Goal: Task Accomplishment & Management: Manage account settings

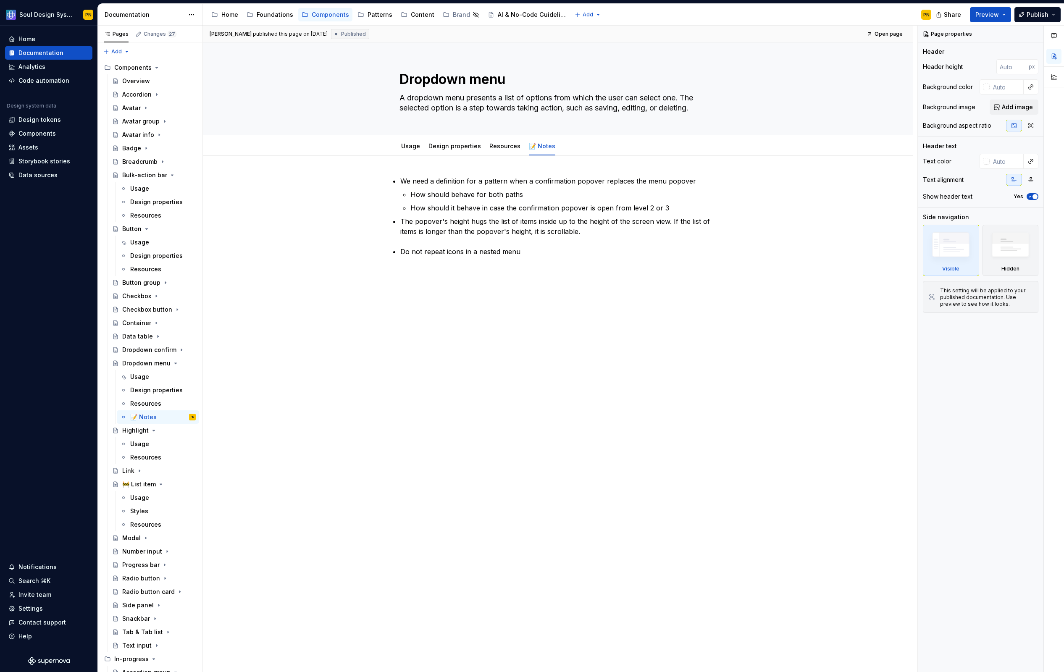
type textarea "*"
click at [44, 179] on div "Data sources" at bounding box center [37, 175] width 39 height 8
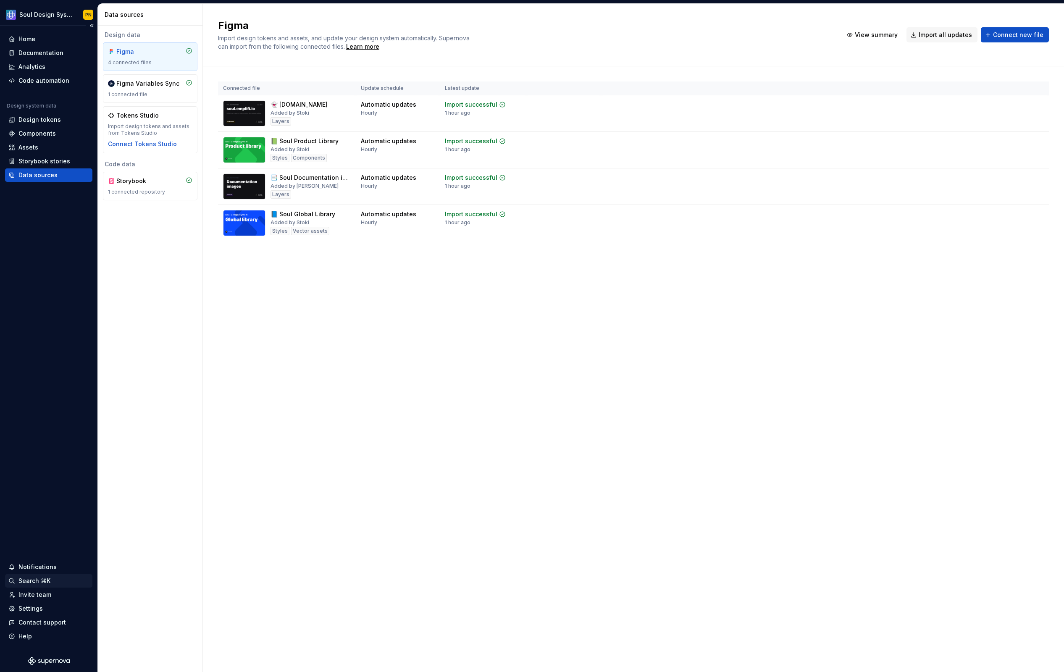
click at [61, 582] on div "Search ⌘K" at bounding box center [48, 581] width 81 height 8
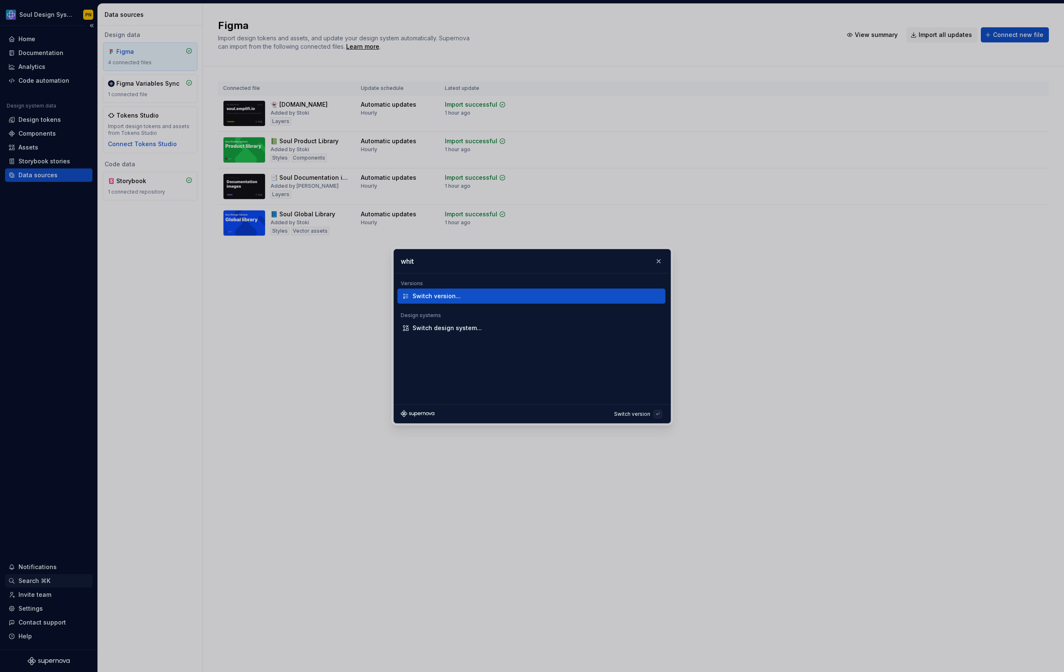
type input "white"
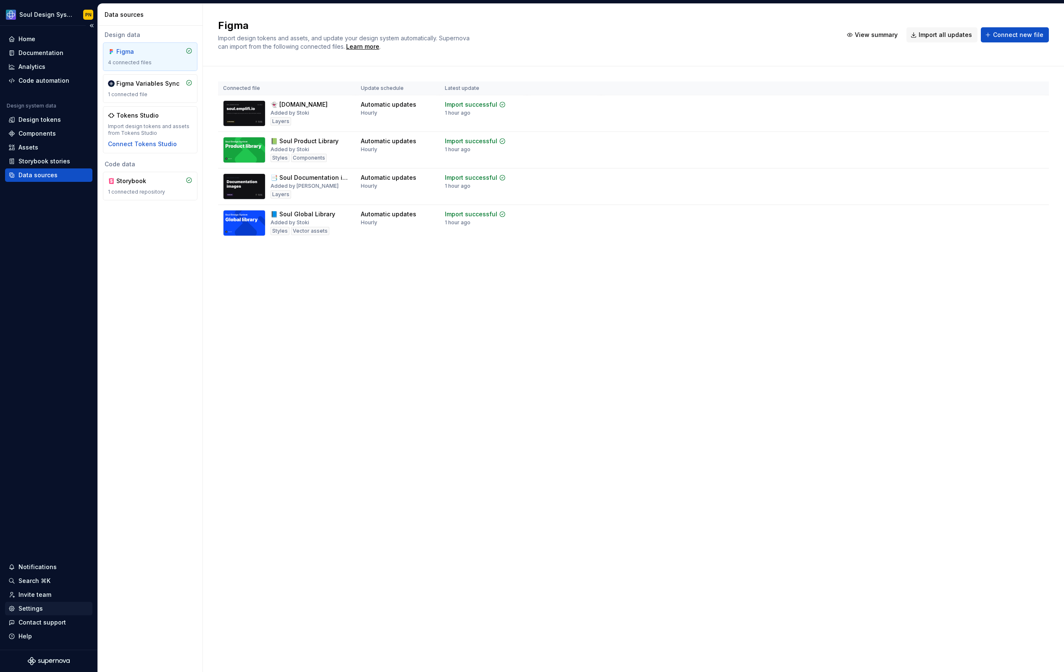
click at [56, 609] on div "Settings" at bounding box center [48, 609] width 81 height 8
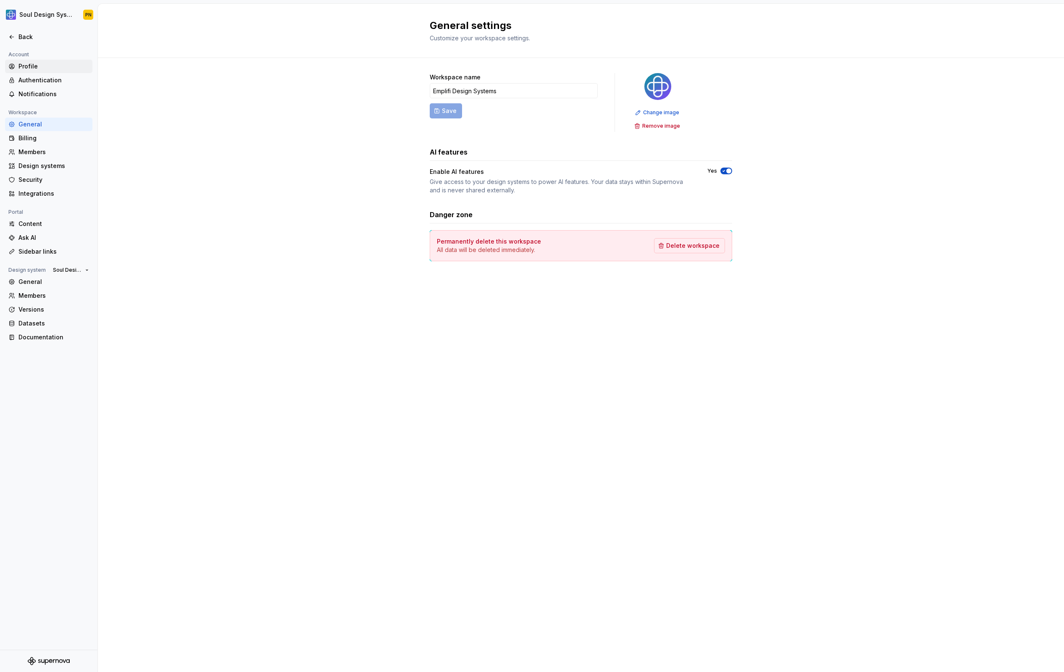
click at [43, 70] on div "Profile" at bounding box center [53, 66] width 71 height 8
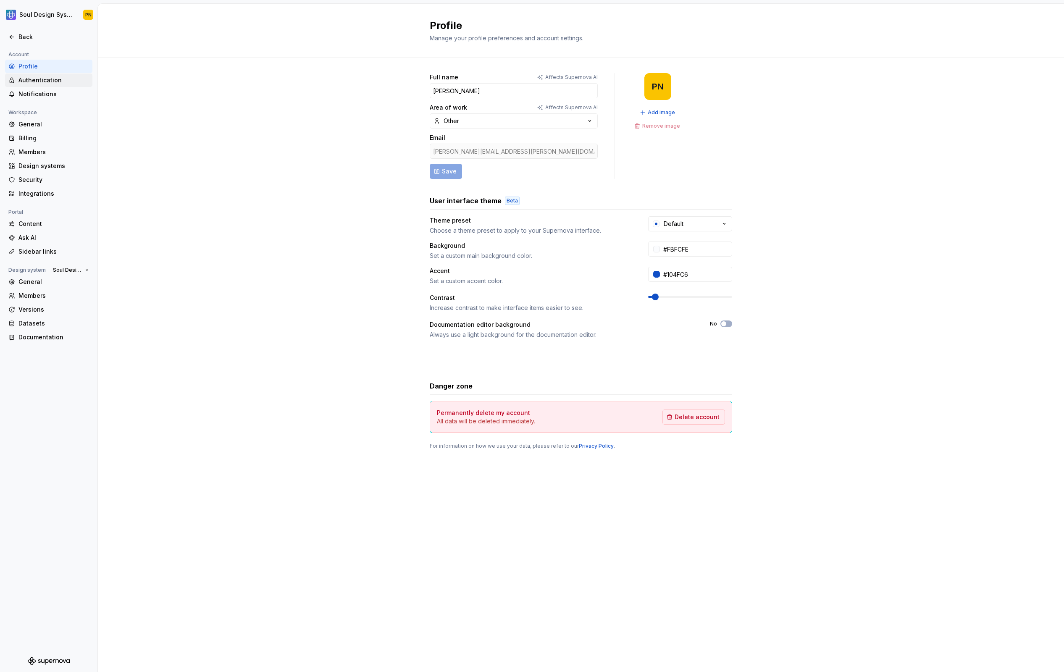
click at [48, 82] on div "Authentication" at bounding box center [53, 80] width 71 height 8
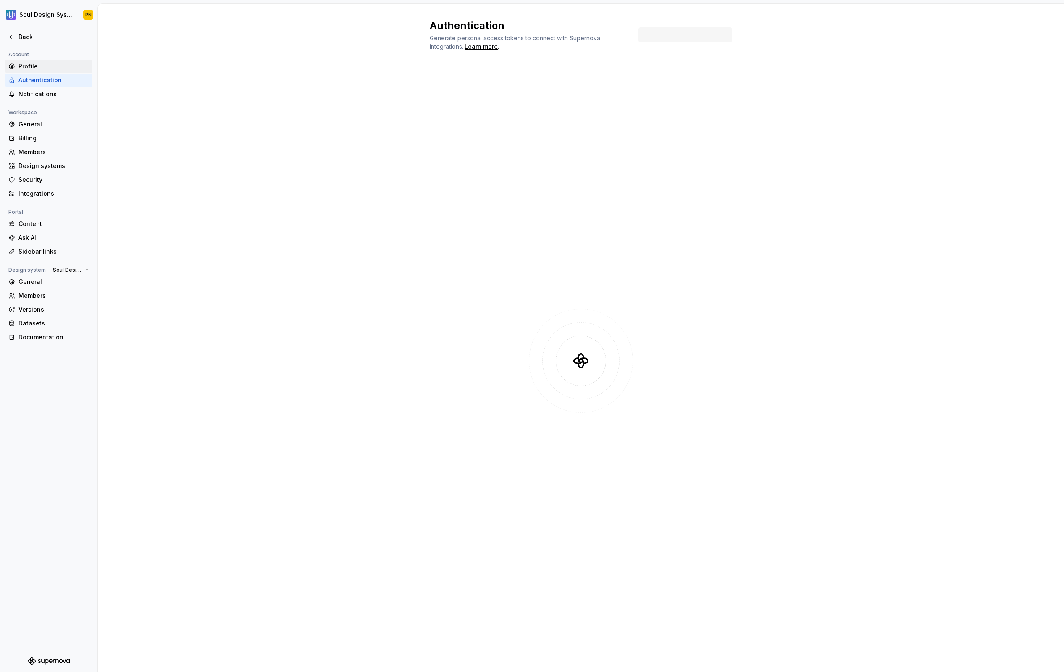
click at [46, 71] on div "Profile" at bounding box center [48, 66] width 87 height 13
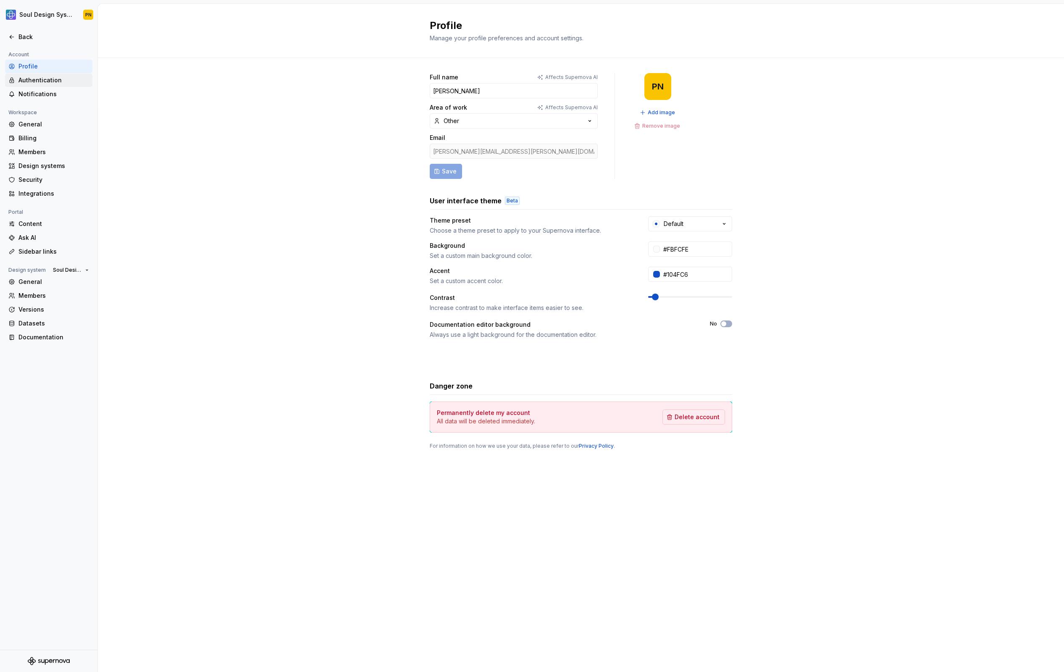
click at [48, 79] on div "Authentication" at bounding box center [53, 80] width 71 height 8
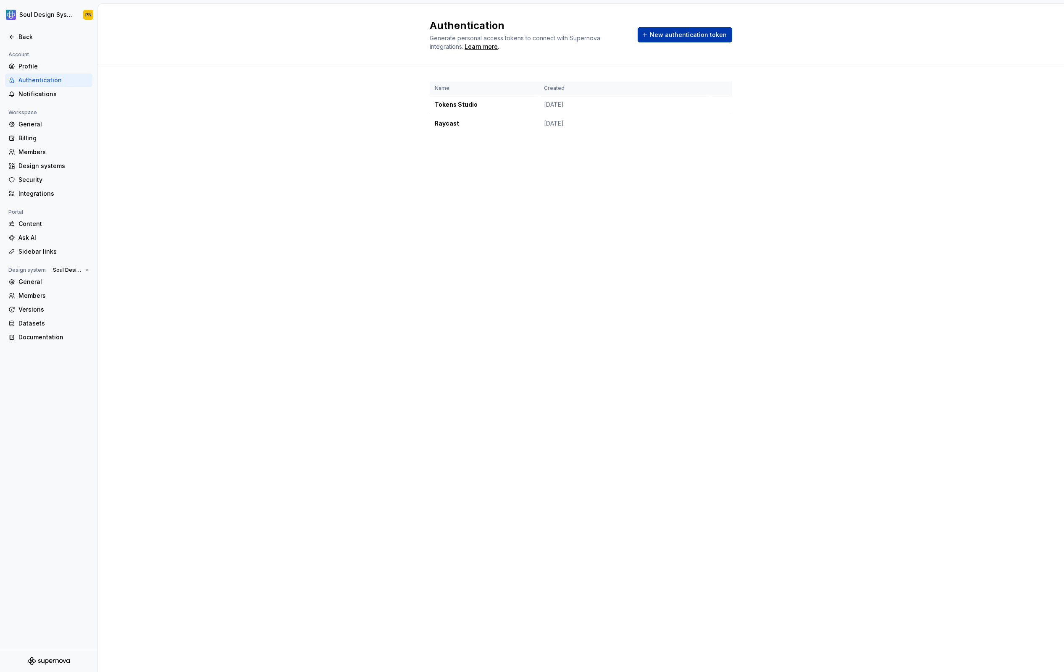
click at [691, 35] on span "New authentication token" at bounding box center [688, 35] width 77 height 8
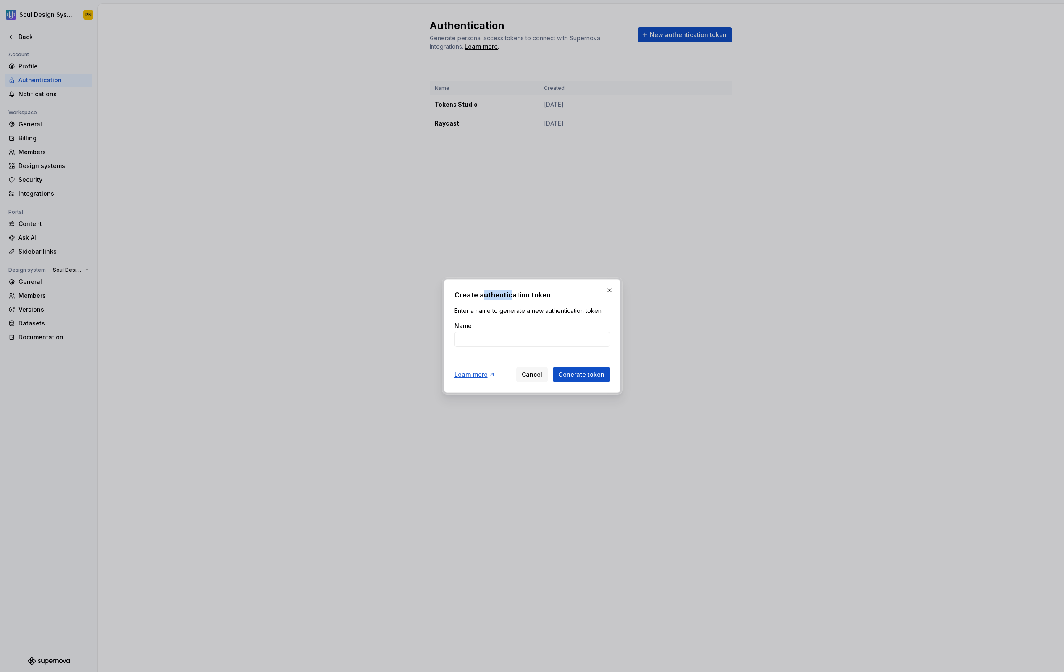
drag, startPoint x: 482, startPoint y: 295, endPoint x: 510, endPoint y: 292, distance: 28.4
click at [510, 292] on h2 "Create authentication token" at bounding box center [532, 295] width 155 height 10
drag, startPoint x: 479, startPoint y: 295, endPoint x: 545, endPoint y: 293, distance: 65.6
click at [545, 293] on h2 "Create authentication token" at bounding box center [532, 295] width 155 height 10
copy h2 "authentication token"
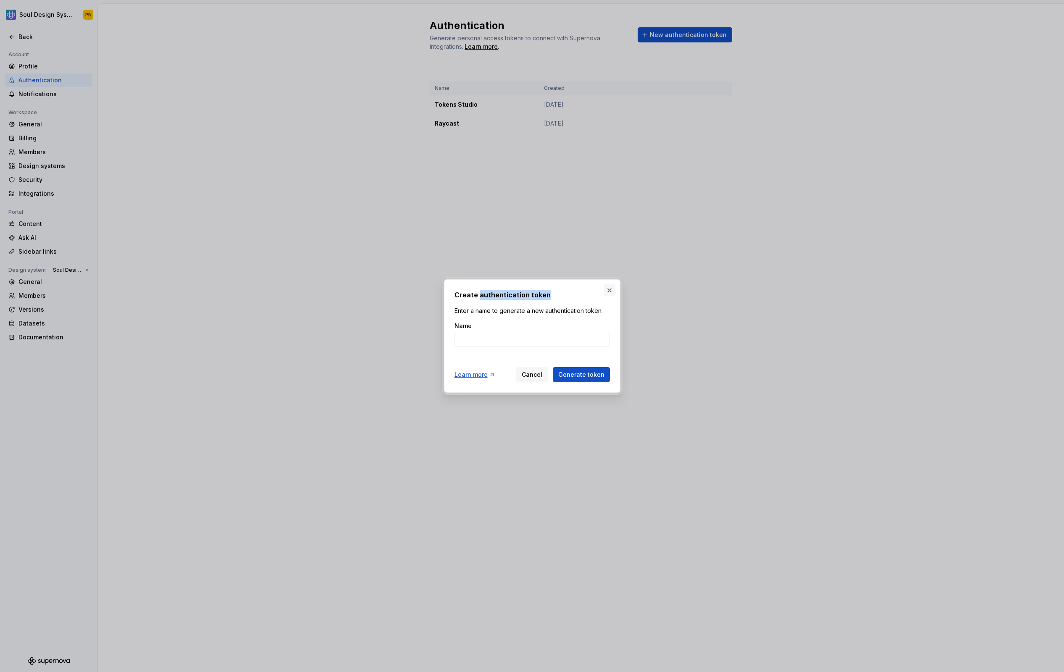
click at [607, 292] on button "button" at bounding box center [610, 290] width 12 height 12
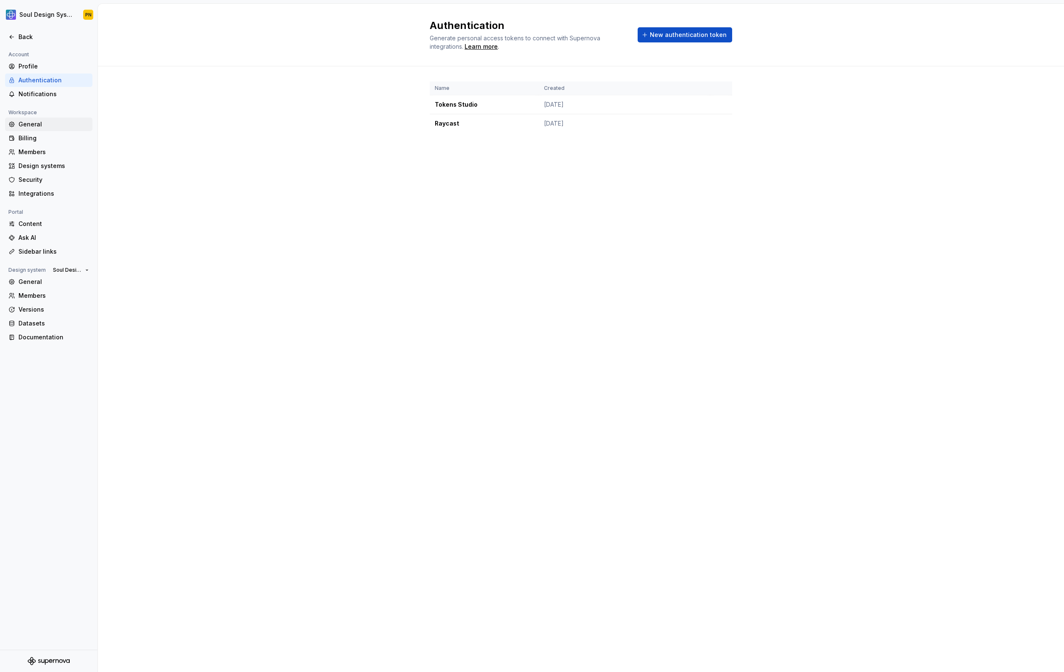
click at [51, 123] on div "General" at bounding box center [53, 124] width 71 height 8
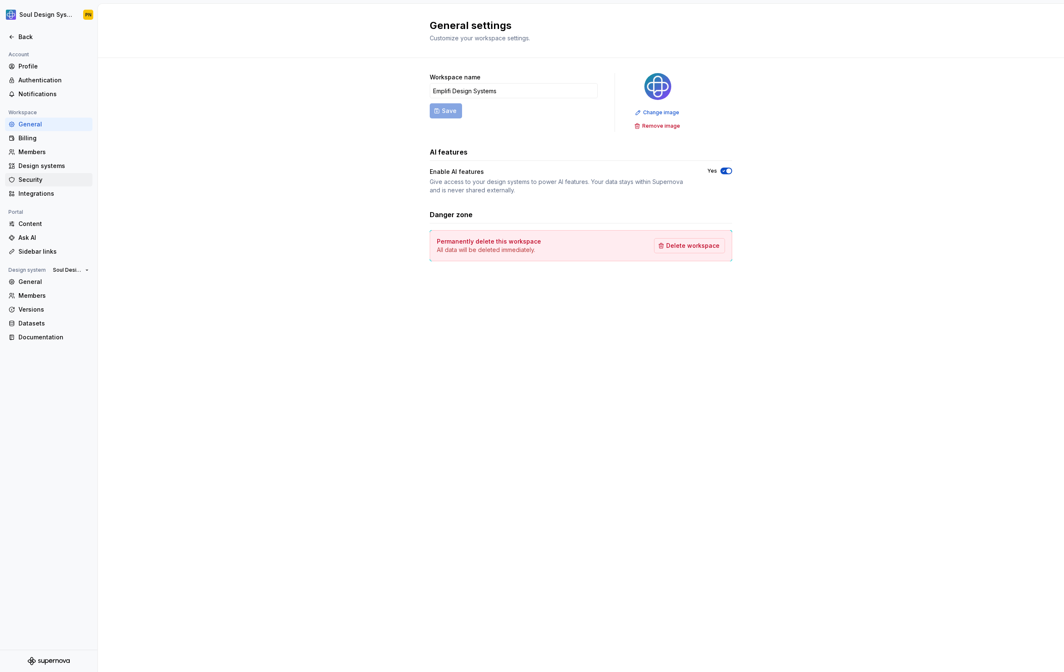
click at [58, 176] on div "Security" at bounding box center [53, 180] width 71 height 8
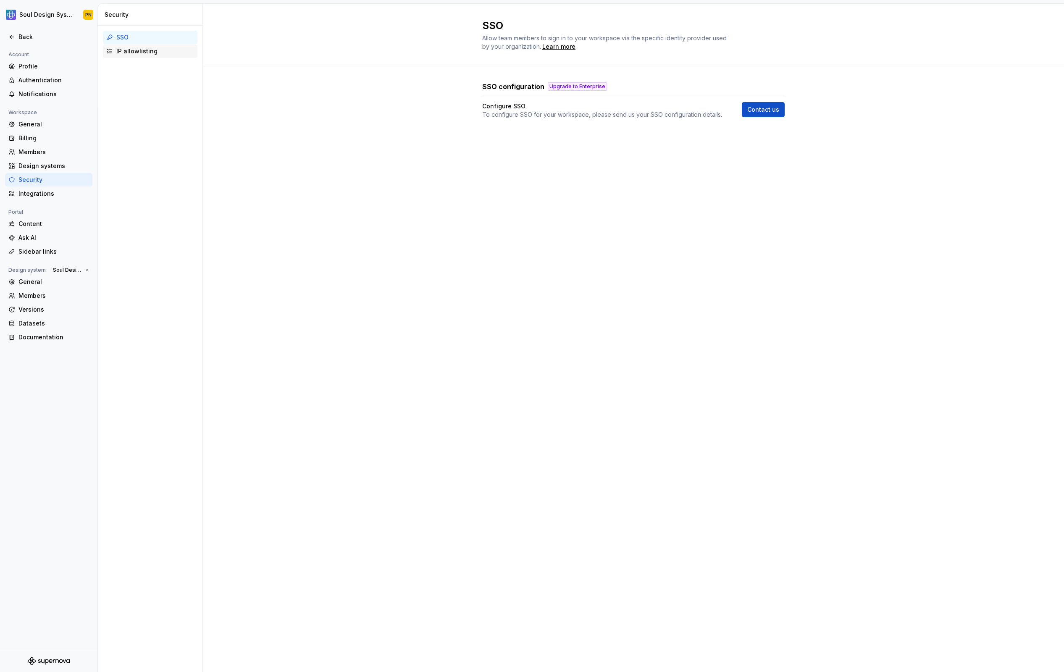
click at [148, 51] on div "IP allowlisting" at bounding box center [155, 51] width 78 height 8
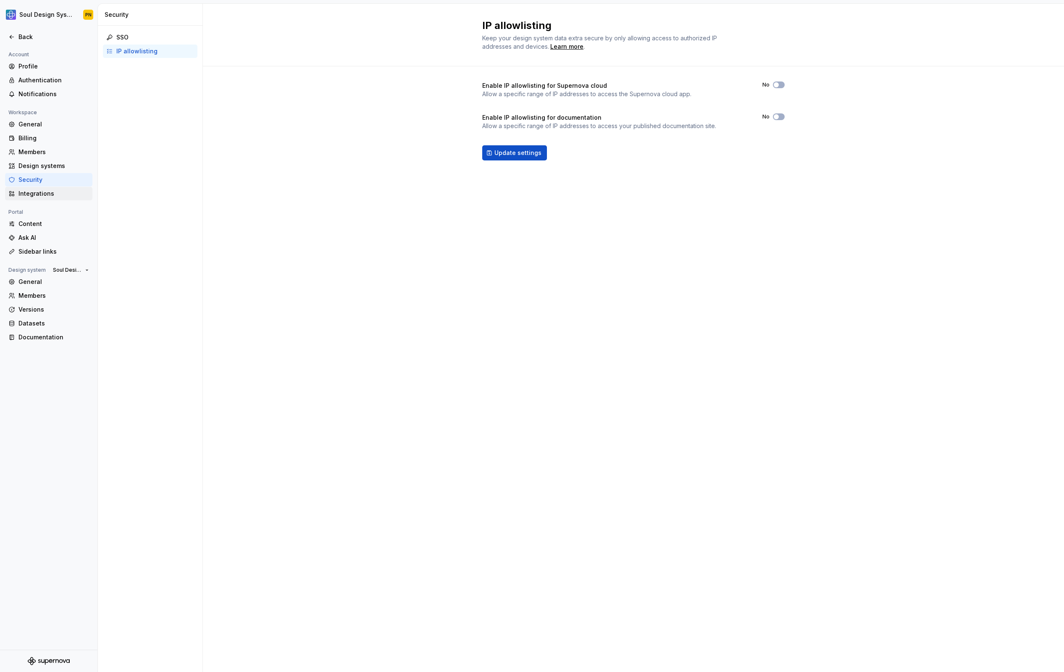
click at [64, 193] on div "Integrations" at bounding box center [53, 194] width 71 height 8
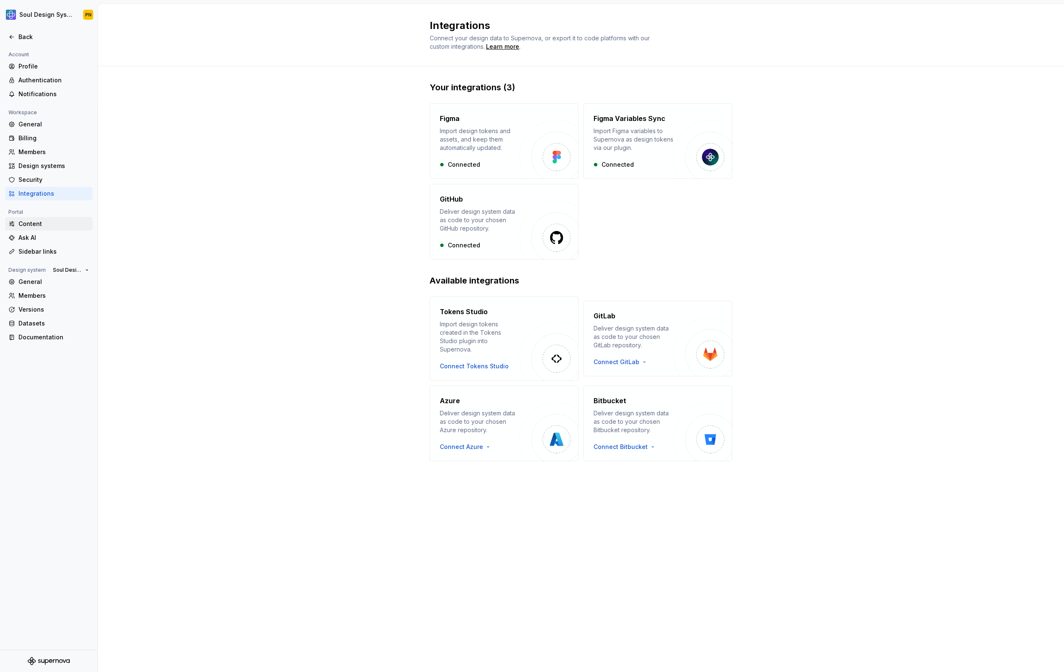
click at [66, 224] on div "Content" at bounding box center [53, 224] width 71 height 8
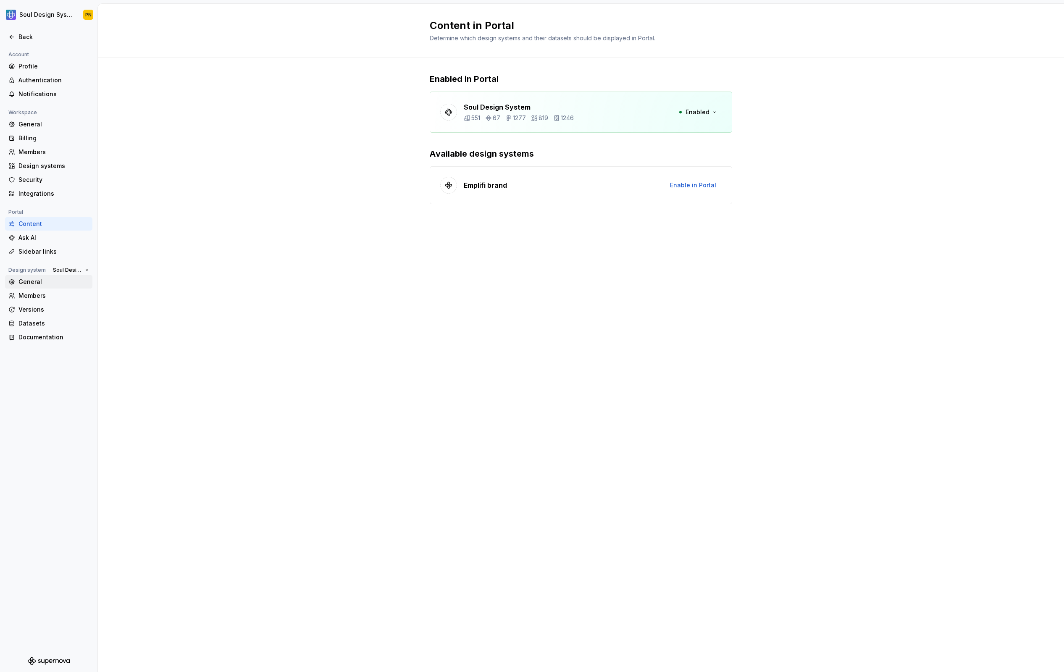
click at [67, 282] on div "General" at bounding box center [53, 282] width 71 height 8
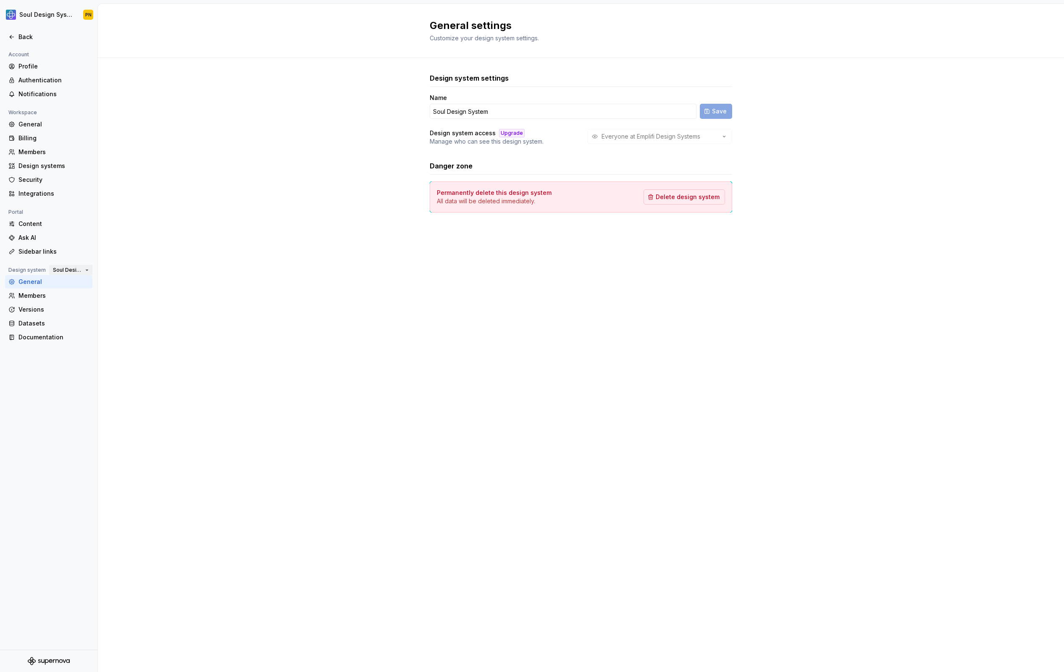
click at [68, 272] on span "Soul Design System" at bounding box center [67, 270] width 29 height 7
click at [66, 321] on div "Datasets" at bounding box center [53, 323] width 71 height 8
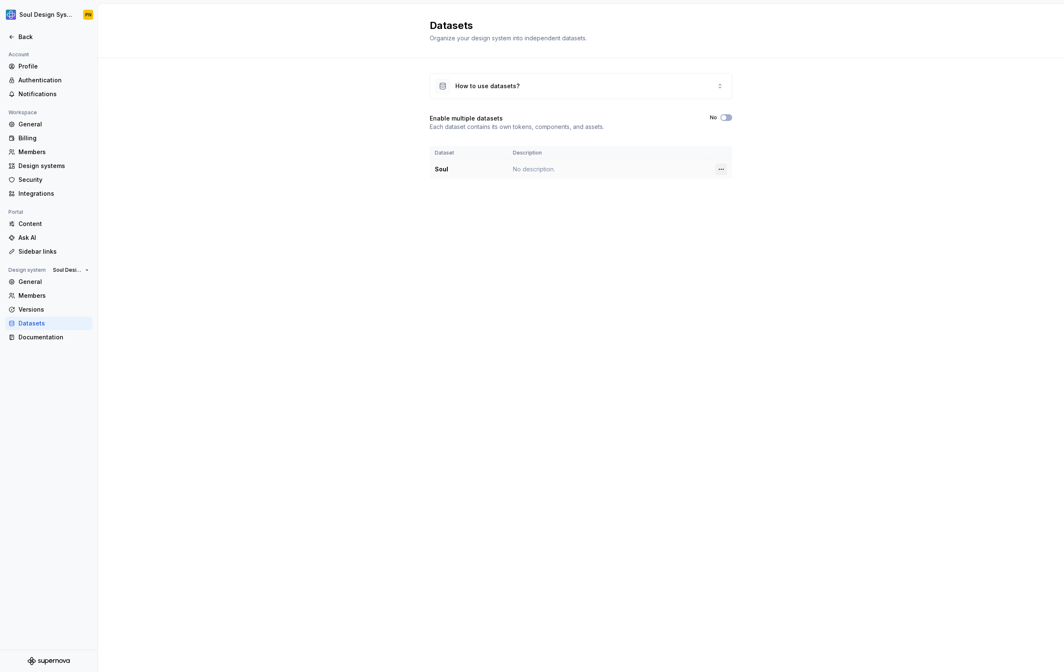
click at [716, 170] on html "Soul Design System PN Back Account Profile Authentication Notifications Workspa…" at bounding box center [532, 336] width 1064 height 672
click at [671, 172] on html "Soul Design System PN Back Account Profile Authentication Notifications Workspa…" at bounding box center [532, 336] width 1064 height 672
click at [651, 163] on td "No description." at bounding box center [609, 169] width 203 height 19
click at [621, 96] on div "How to use datasets?" at bounding box center [581, 86] width 302 height 25
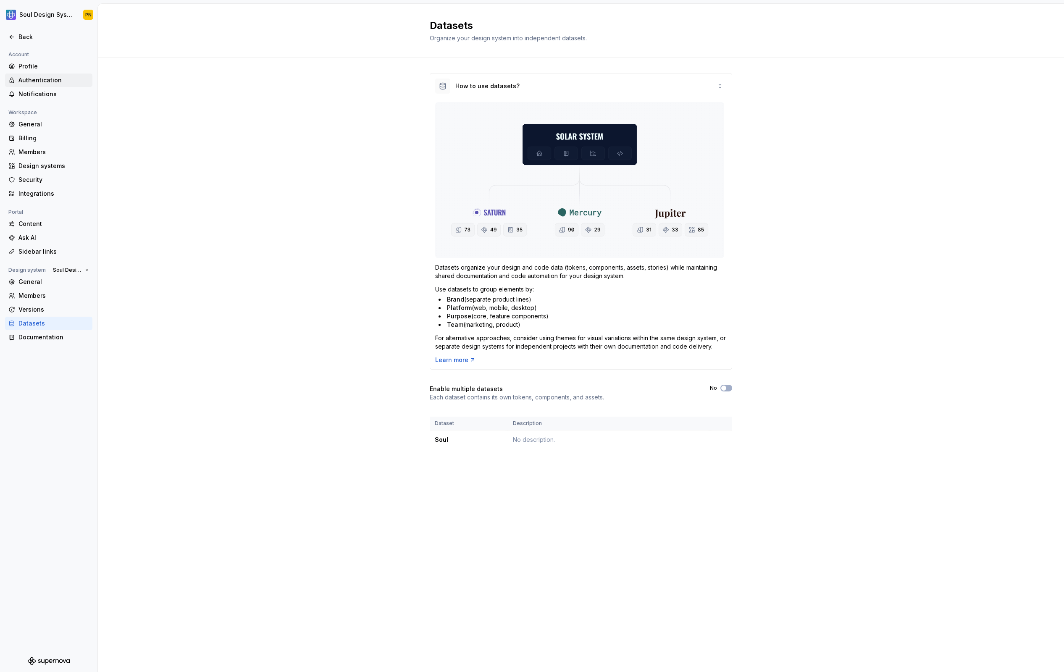
click at [50, 81] on div "Authentication" at bounding box center [53, 80] width 71 height 8
